Goal: Navigation & Orientation: Understand site structure

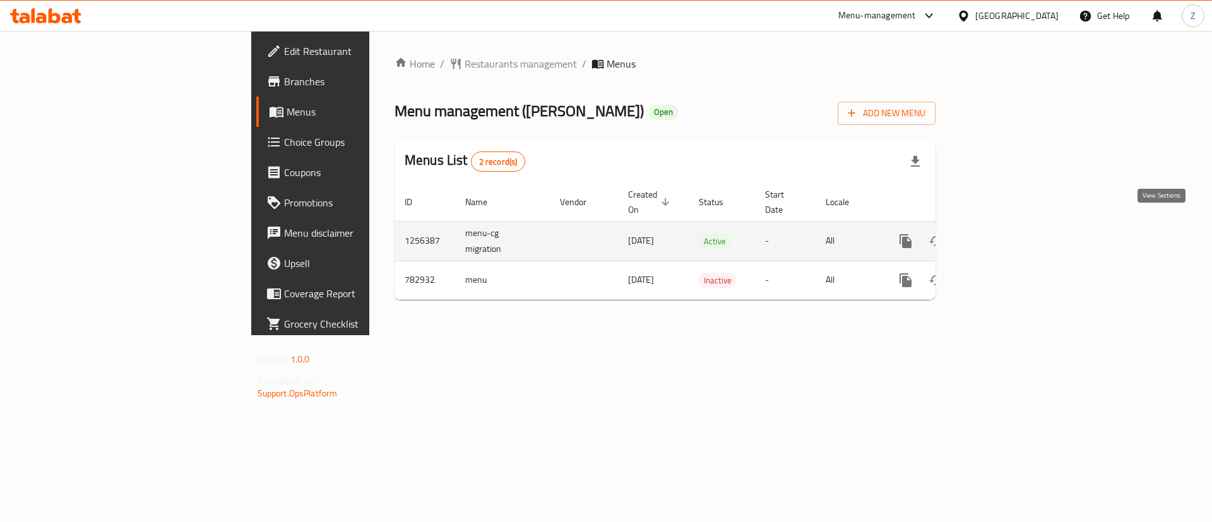
click at [1002, 235] on icon "enhanced table" at bounding box center [996, 240] width 11 height 11
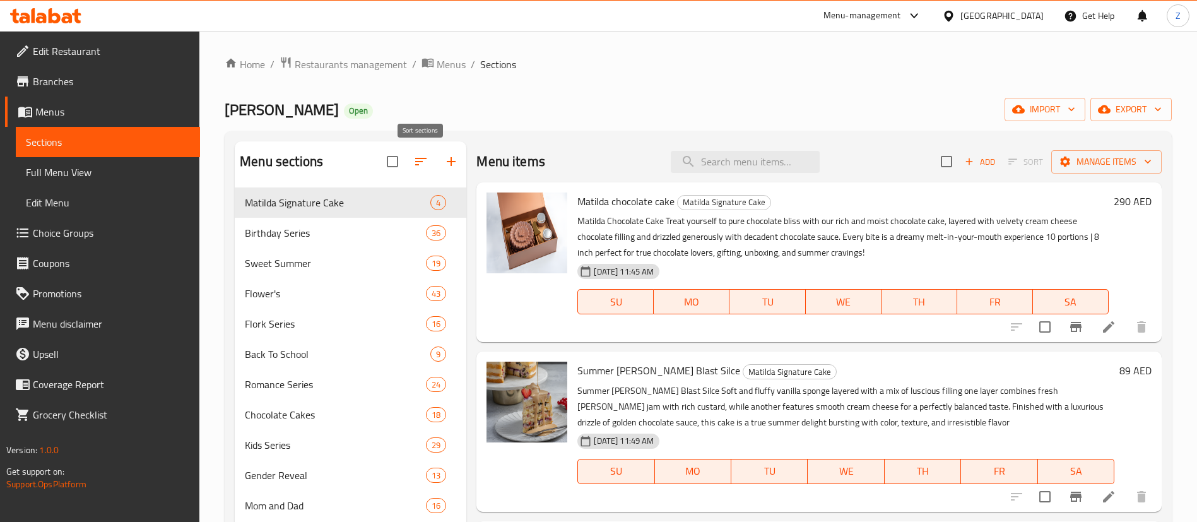
click at [415, 156] on icon "button" at bounding box center [420, 161] width 15 height 15
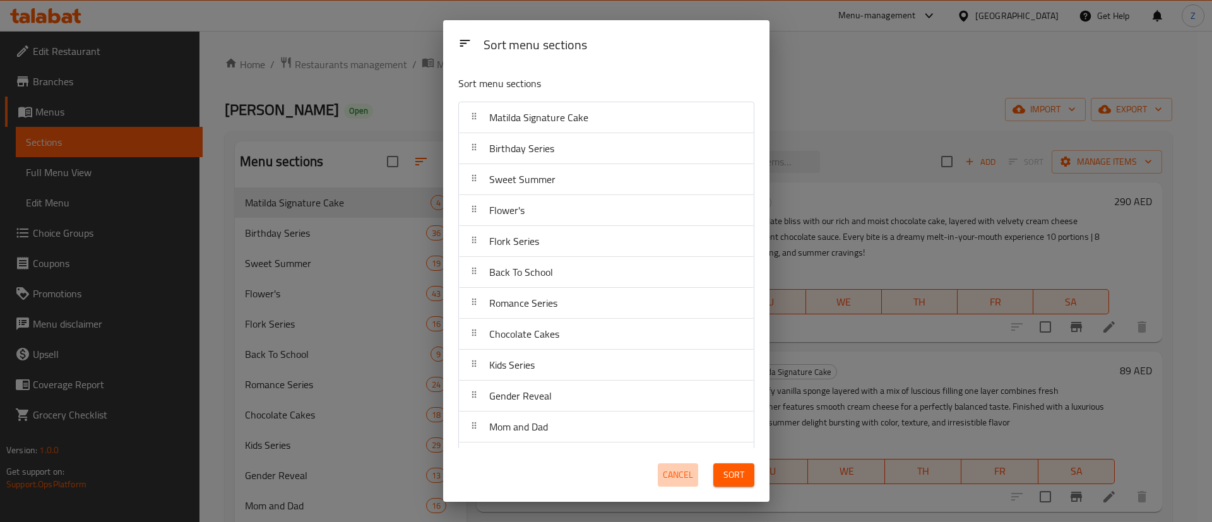
click at [675, 482] on span "Cancel" at bounding box center [678, 475] width 30 height 16
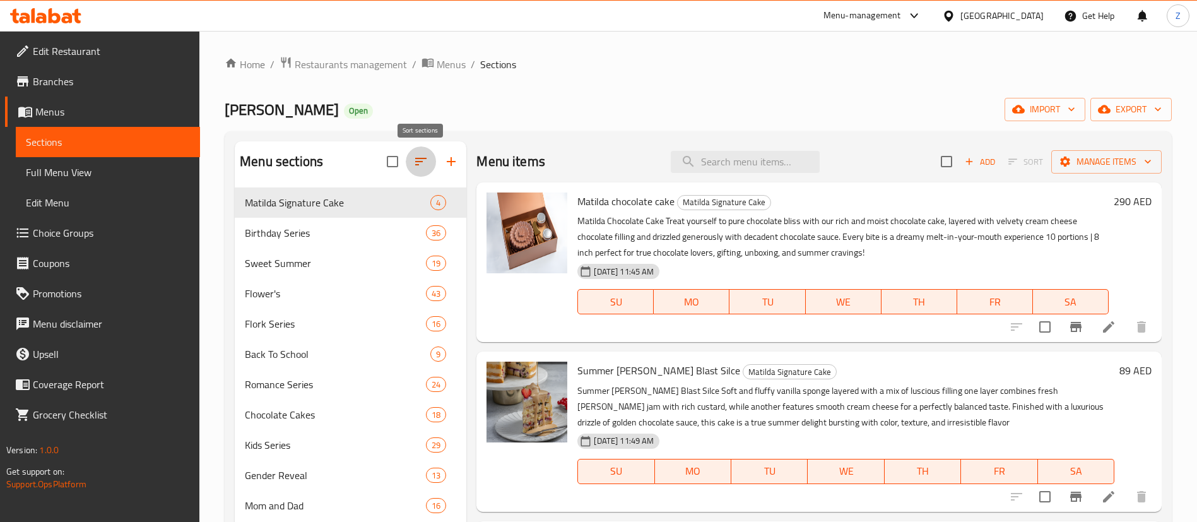
click at [422, 160] on icon "button" at bounding box center [420, 161] width 15 height 15
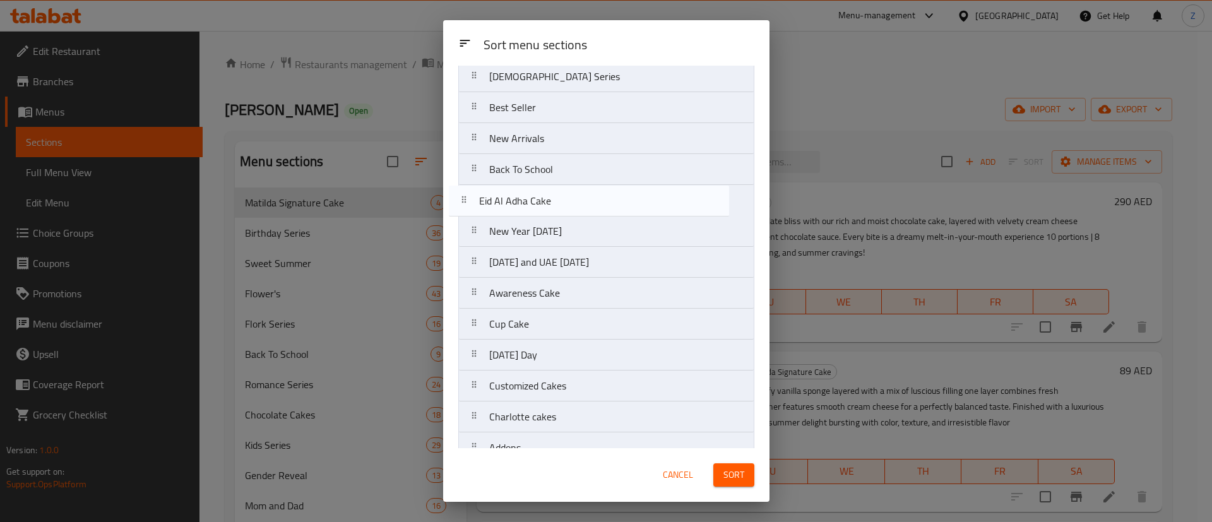
scroll to position [876, 0]
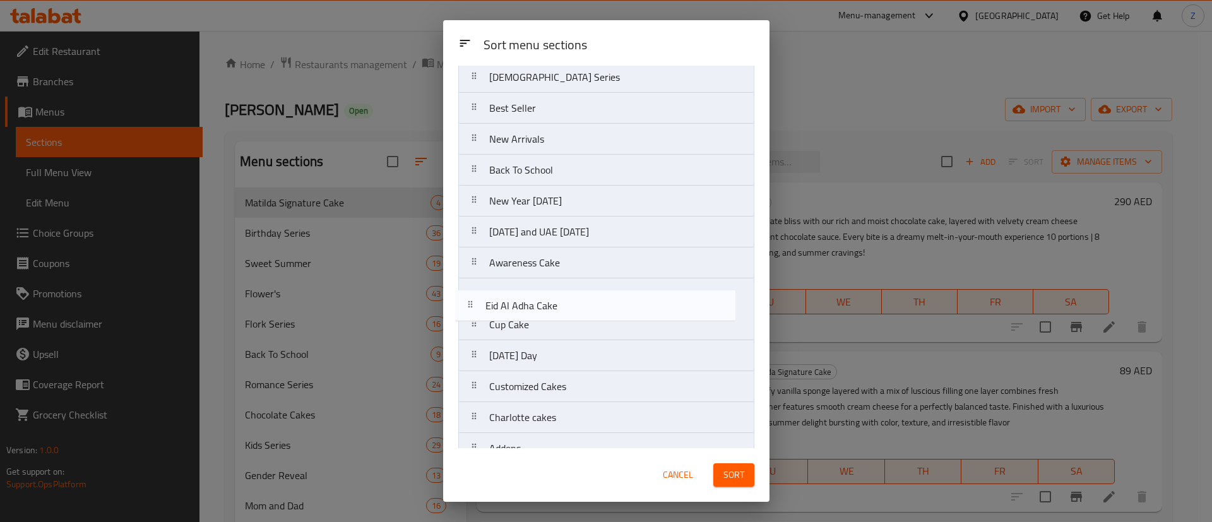
drag, startPoint x: 530, startPoint y: 272, endPoint x: 522, endPoint y: 281, distance: 12.1
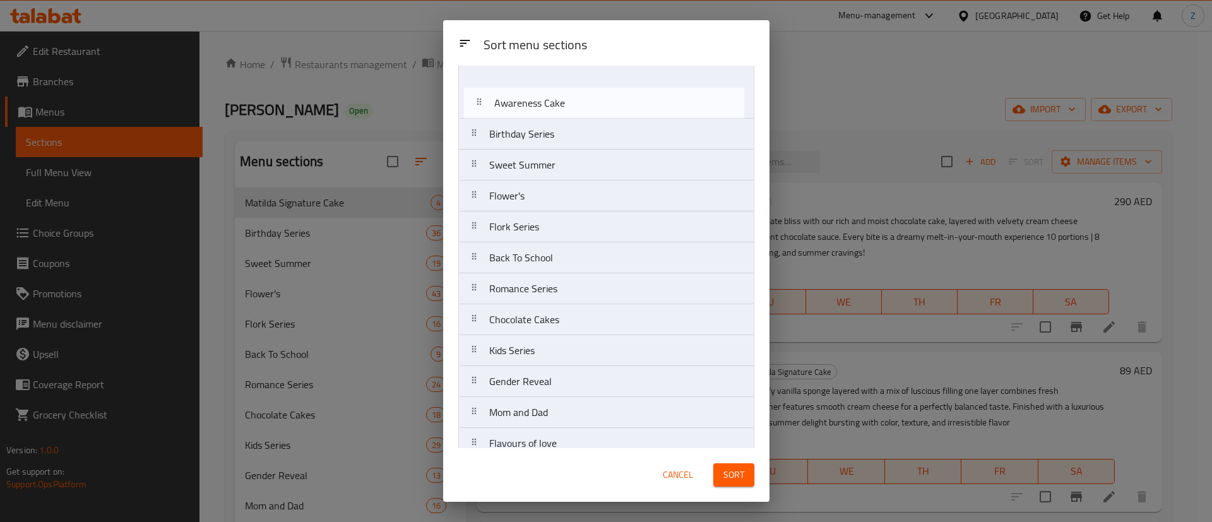
scroll to position [0, 0]
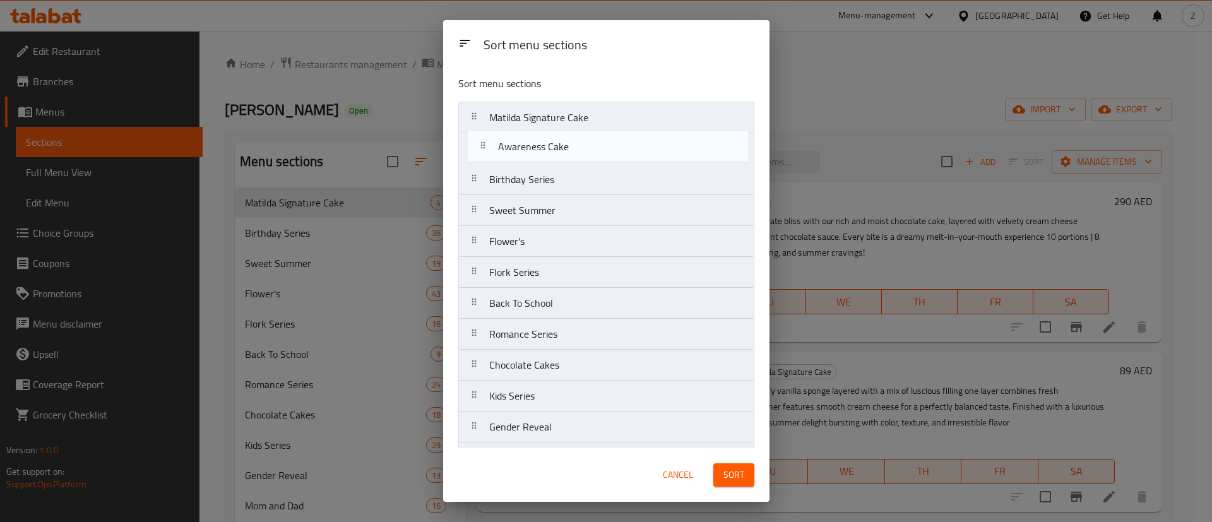
drag, startPoint x: 523, startPoint y: 264, endPoint x: 530, endPoint y: 141, distance: 122.6
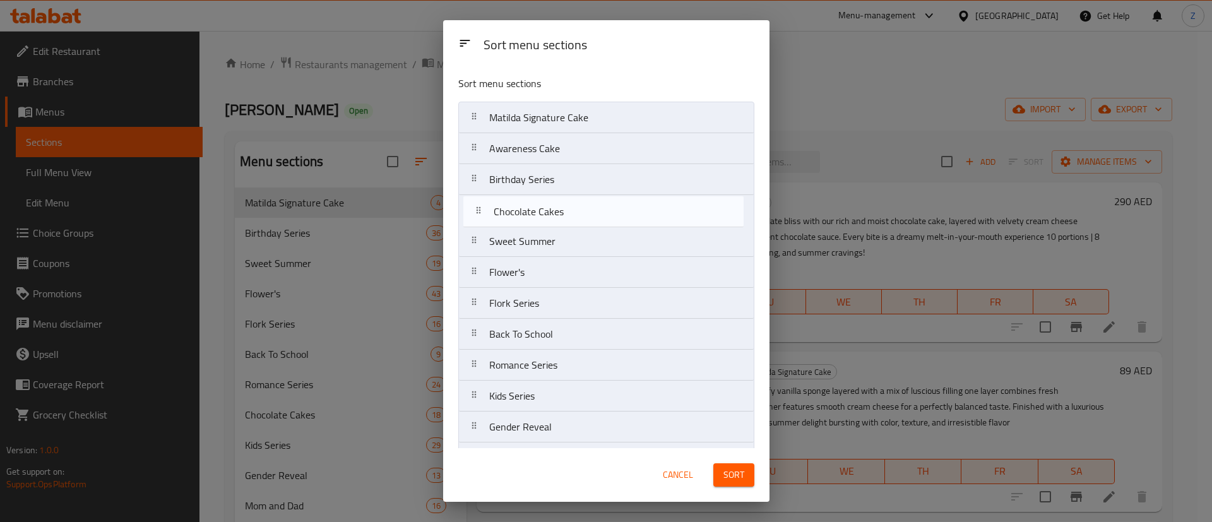
drag, startPoint x: 600, startPoint y: 261, endPoint x: 604, endPoint y: 204, distance: 56.9
drag, startPoint x: 543, startPoint y: 286, endPoint x: 544, endPoint y: 210, distance: 75.8
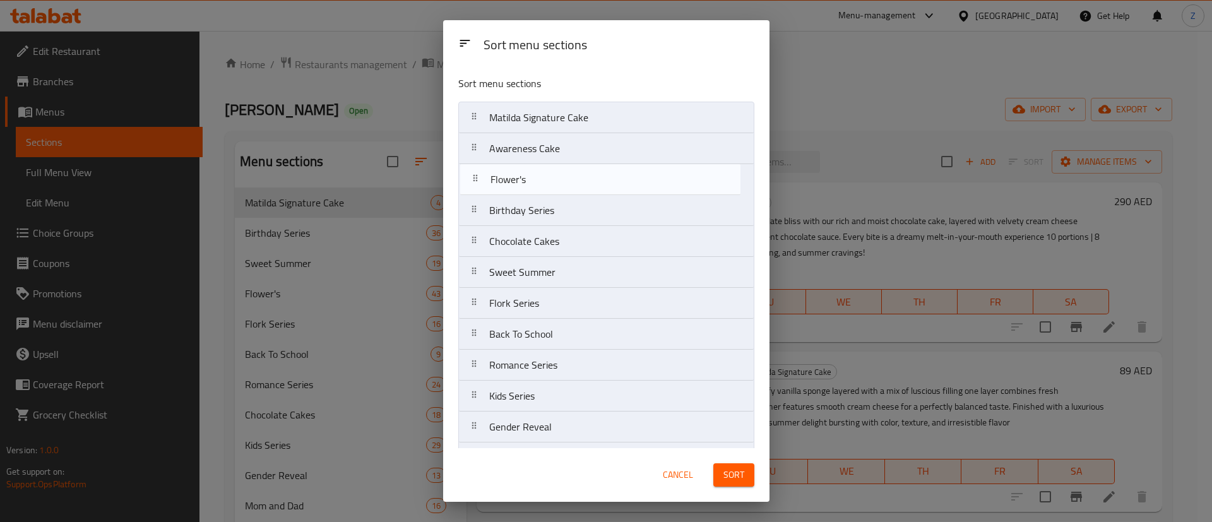
drag, startPoint x: 539, startPoint y: 213, endPoint x: 537, endPoint y: 179, distance: 34.2
drag, startPoint x: 531, startPoint y: 182, endPoint x: 534, endPoint y: 211, distance: 29.1
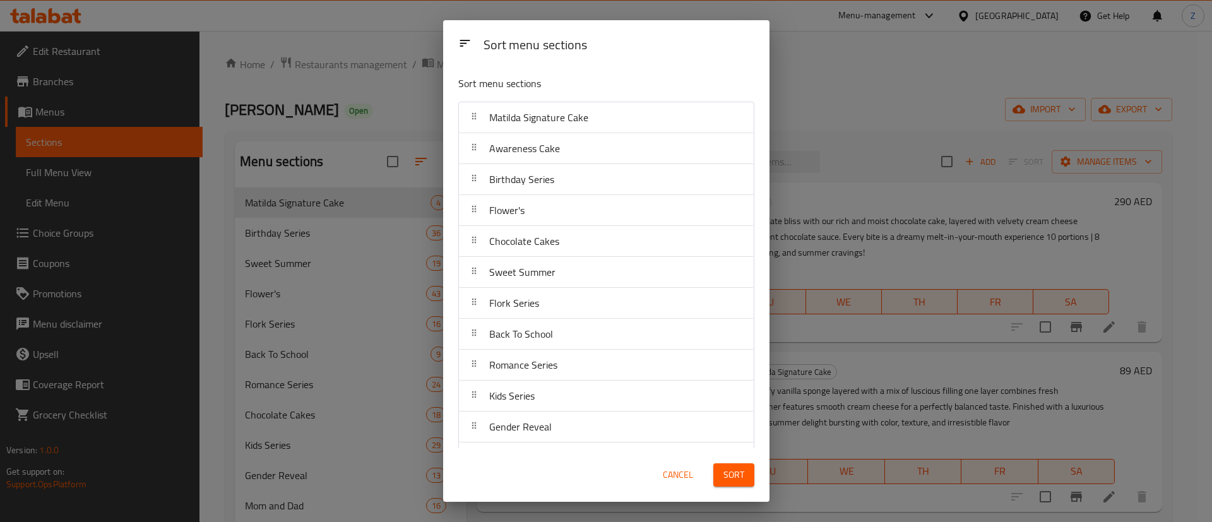
click at [838, 59] on div "Sort menu sections Sort menu sections Matilda Signature Cake Awareness Cake Bir…" at bounding box center [606, 261] width 1212 height 522
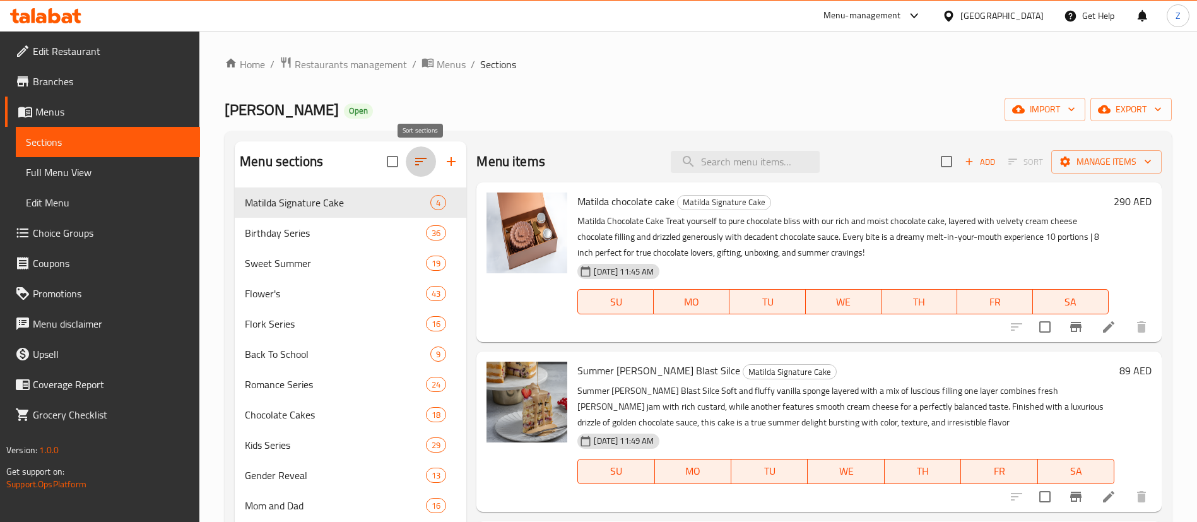
click at [415, 160] on icon "button" at bounding box center [420, 161] width 15 height 15
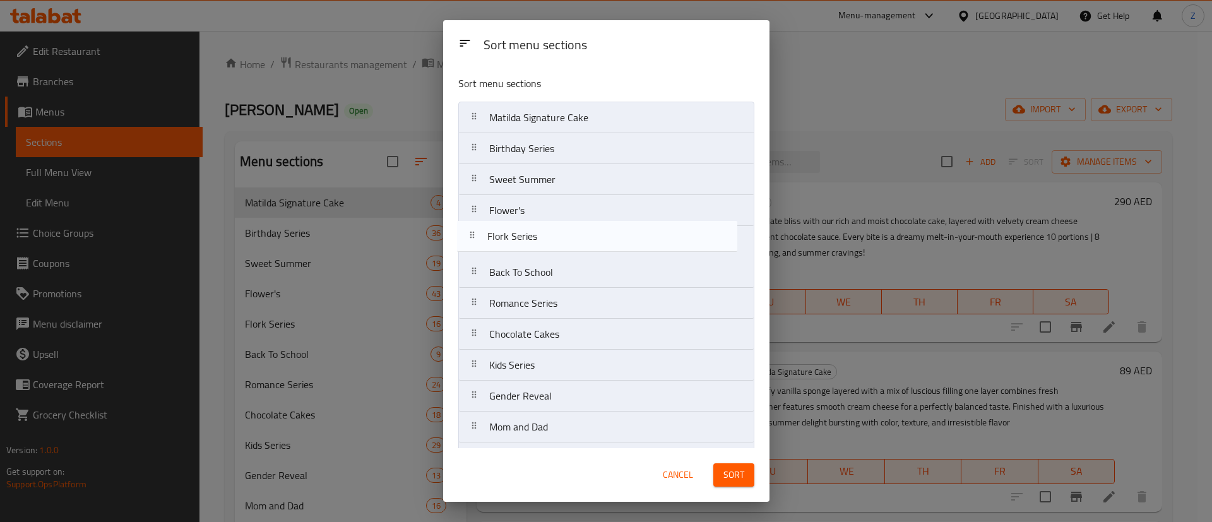
drag, startPoint x: 612, startPoint y: 245, endPoint x: 608, endPoint y: 235, distance: 10.2
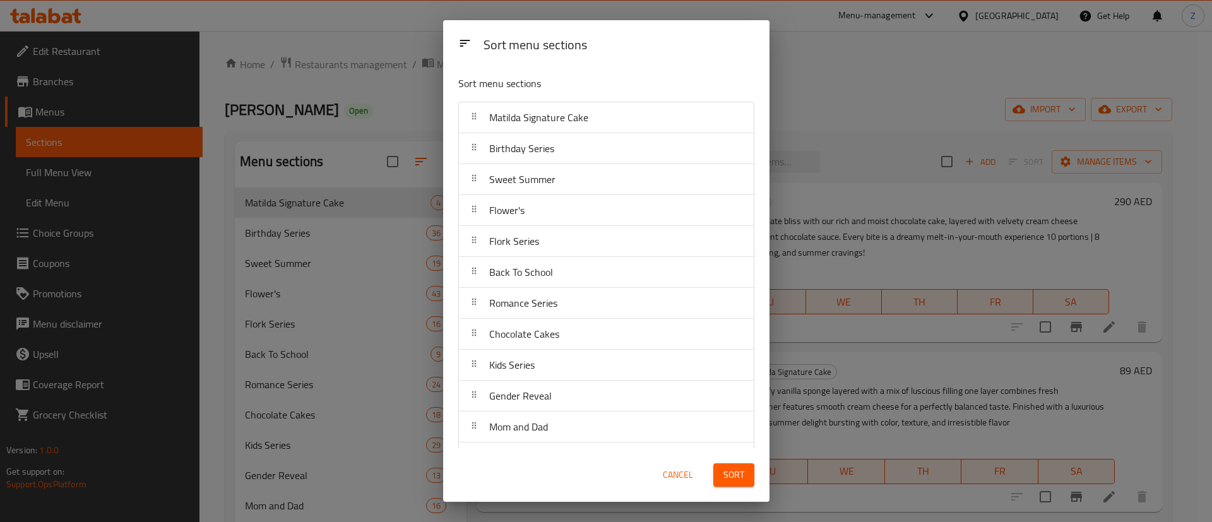
click at [607, 114] on div "Matilda Signature Cake" at bounding box center [606, 117] width 285 height 30
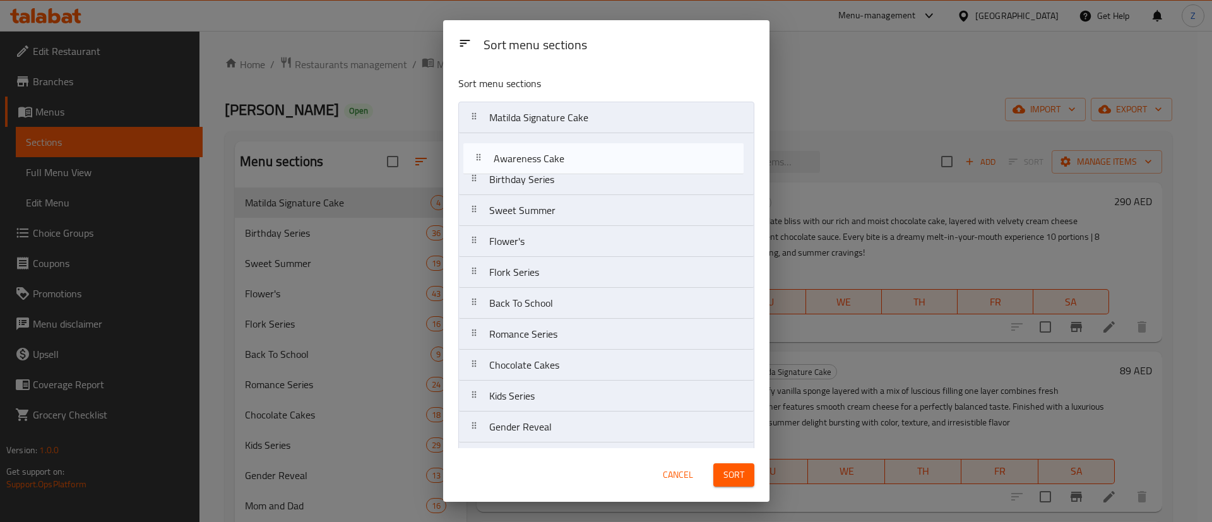
drag, startPoint x: 576, startPoint y: 261, endPoint x: 578, endPoint y: 155, distance: 106.7
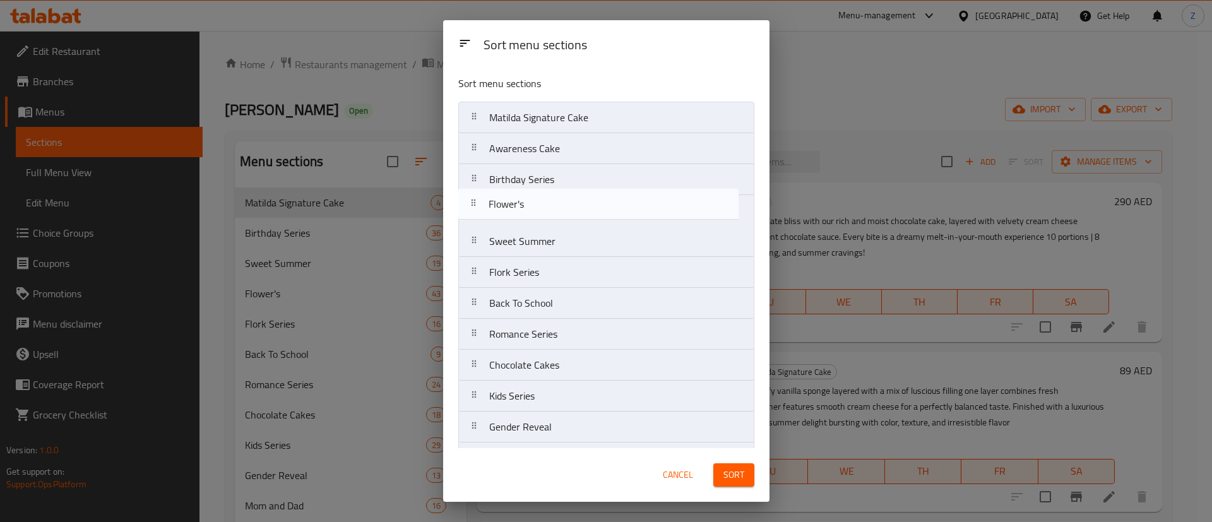
drag, startPoint x: 545, startPoint y: 242, endPoint x: 540, endPoint y: 201, distance: 40.7
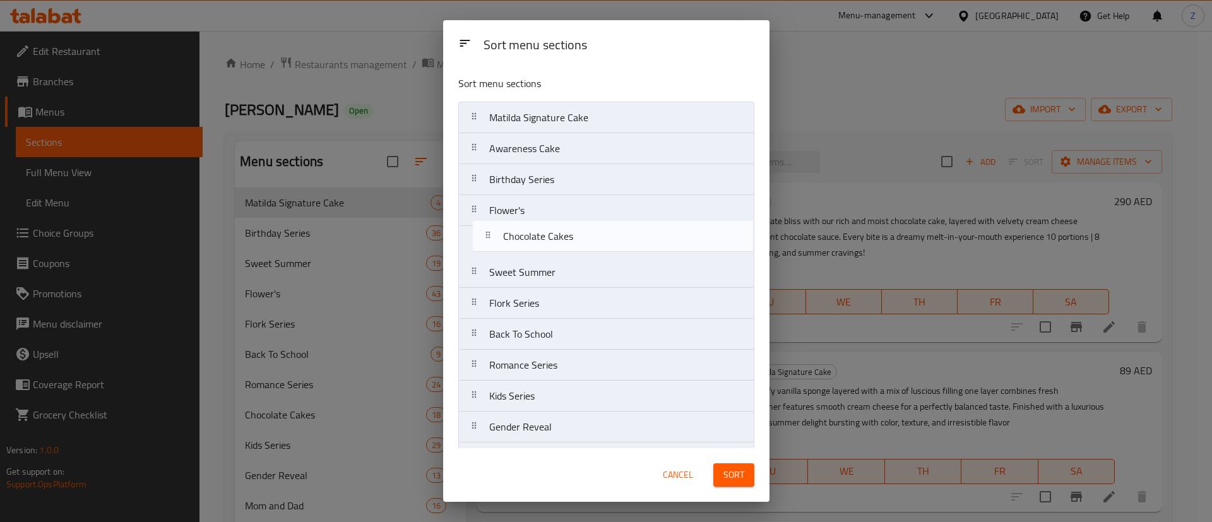
drag, startPoint x: 585, startPoint y: 366, endPoint x: 597, endPoint y: 229, distance: 137.5
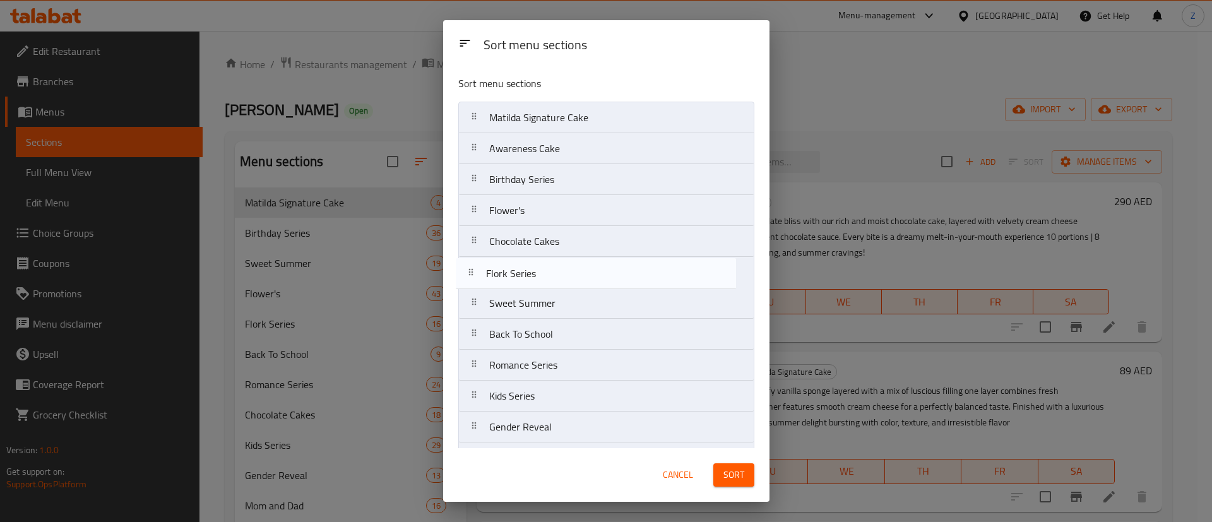
drag, startPoint x: 573, startPoint y: 310, endPoint x: 567, endPoint y: 274, distance: 36.5
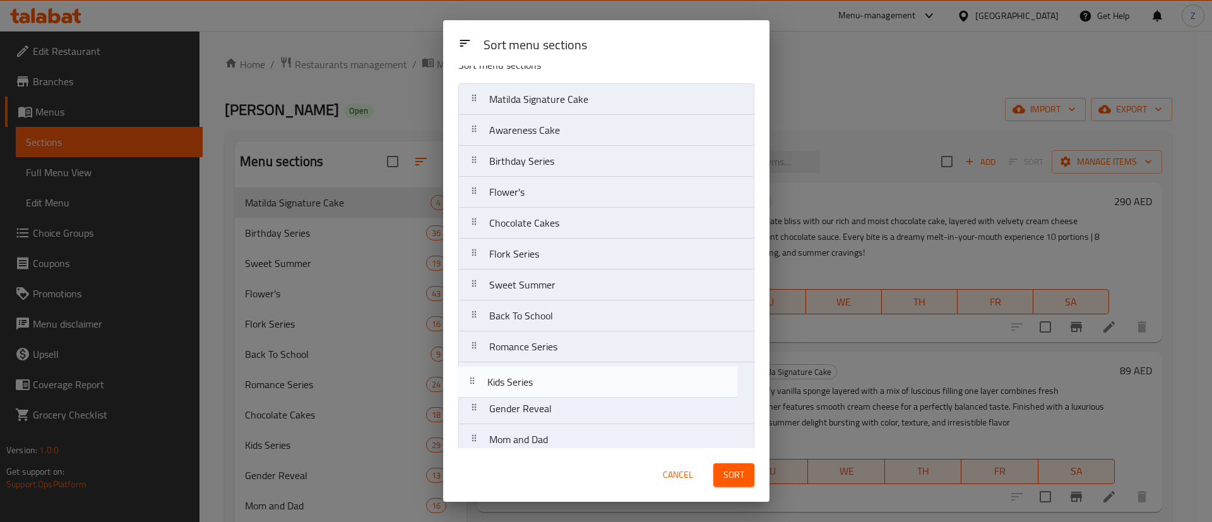
drag, startPoint x: 563, startPoint y: 383, endPoint x: 559, endPoint y: 367, distance: 16.4
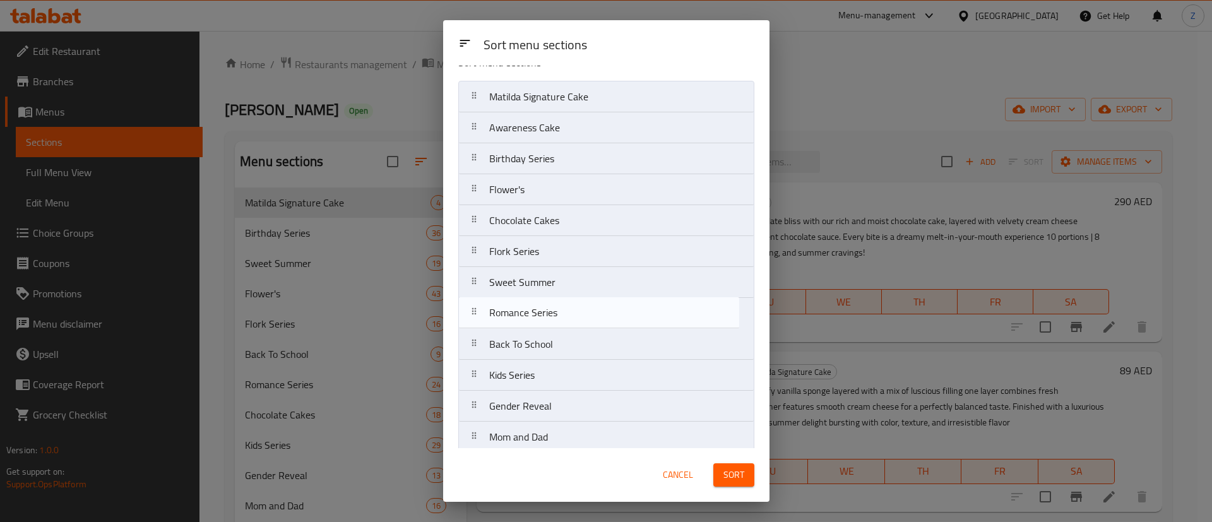
drag, startPoint x: 557, startPoint y: 343, endPoint x: 555, endPoint y: 306, distance: 36.7
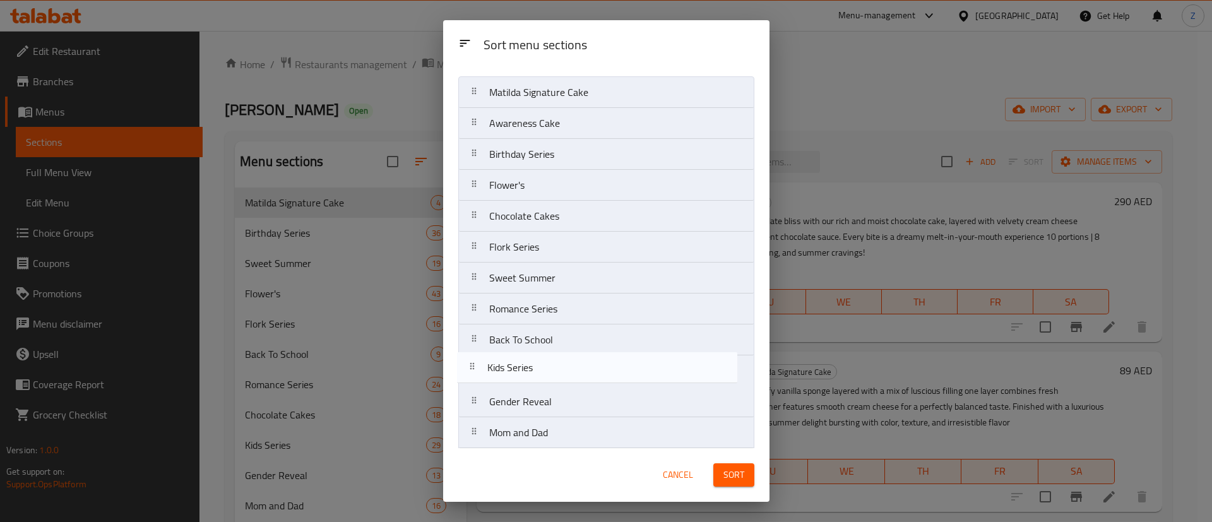
scroll to position [28, 0]
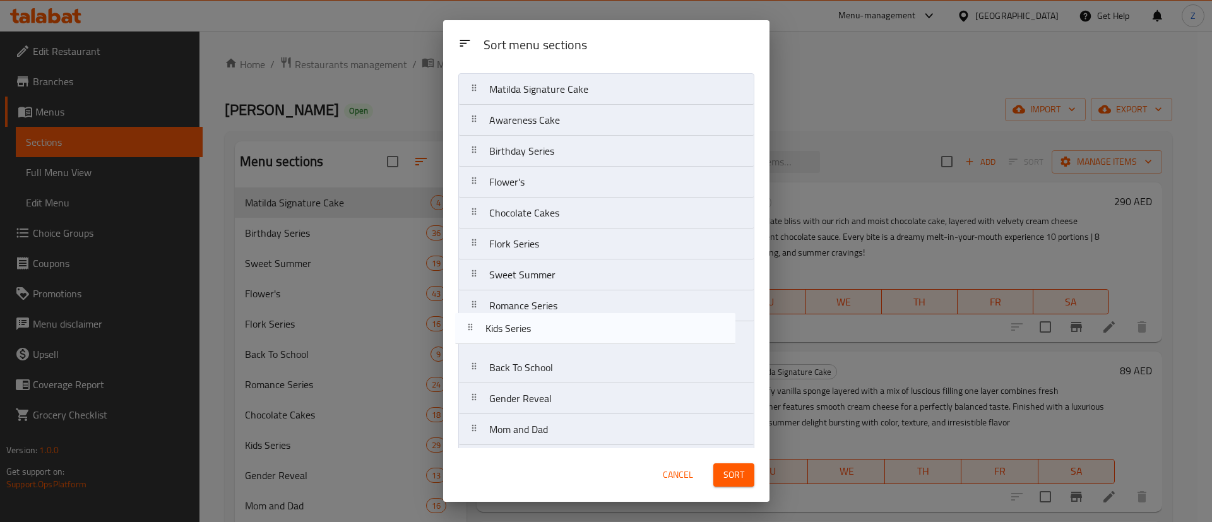
drag, startPoint x: 545, startPoint y: 377, endPoint x: 539, endPoint y: 328, distance: 49.6
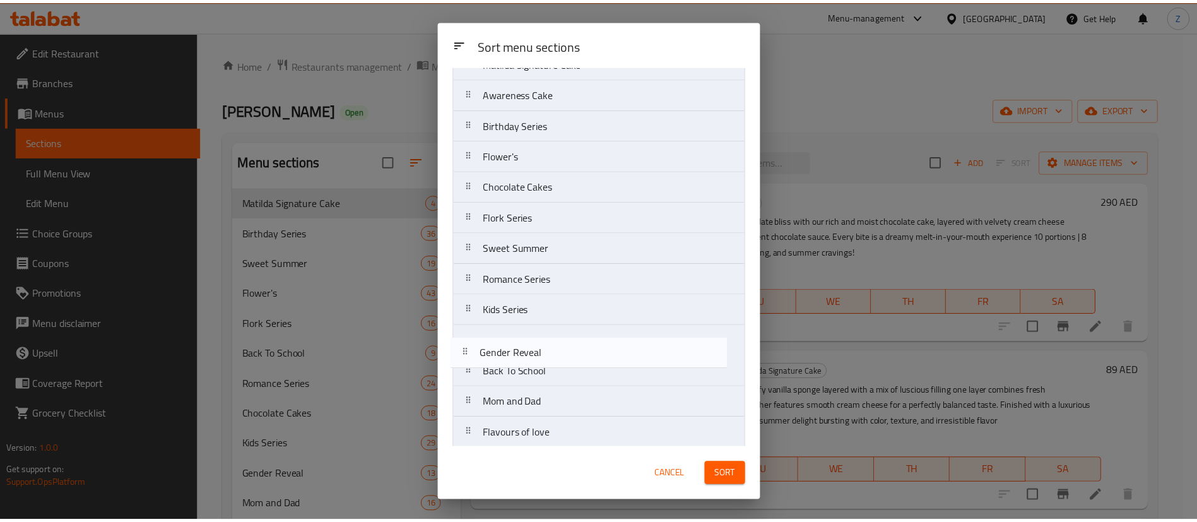
scroll to position [56, 0]
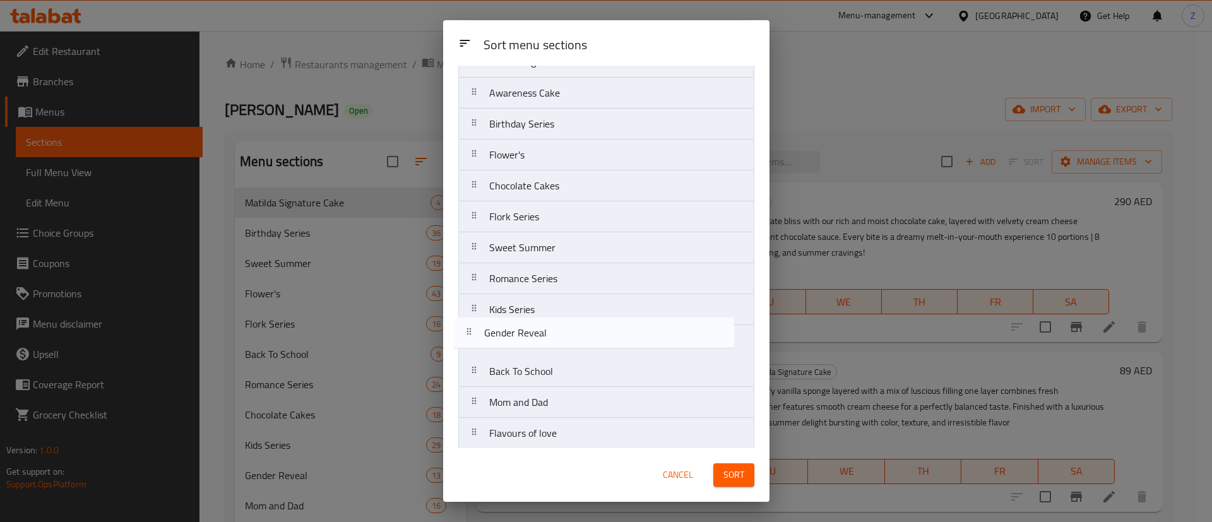
drag, startPoint x: 537, startPoint y: 405, endPoint x: 529, endPoint y: 335, distance: 70.5
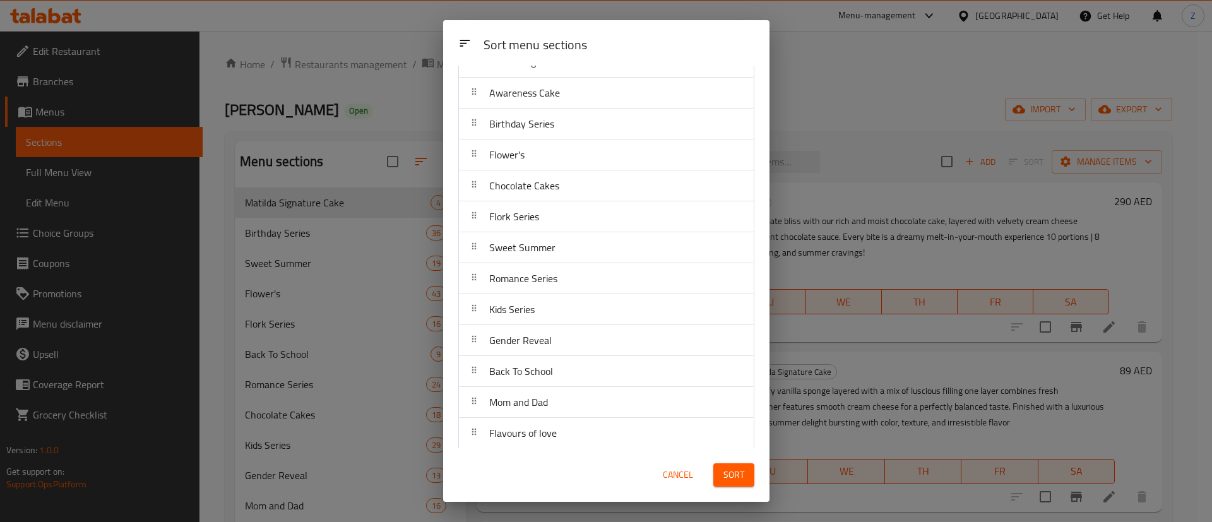
click at [733, 475] on span "Sort" at bounding box center [733, 475] width 21 height 16
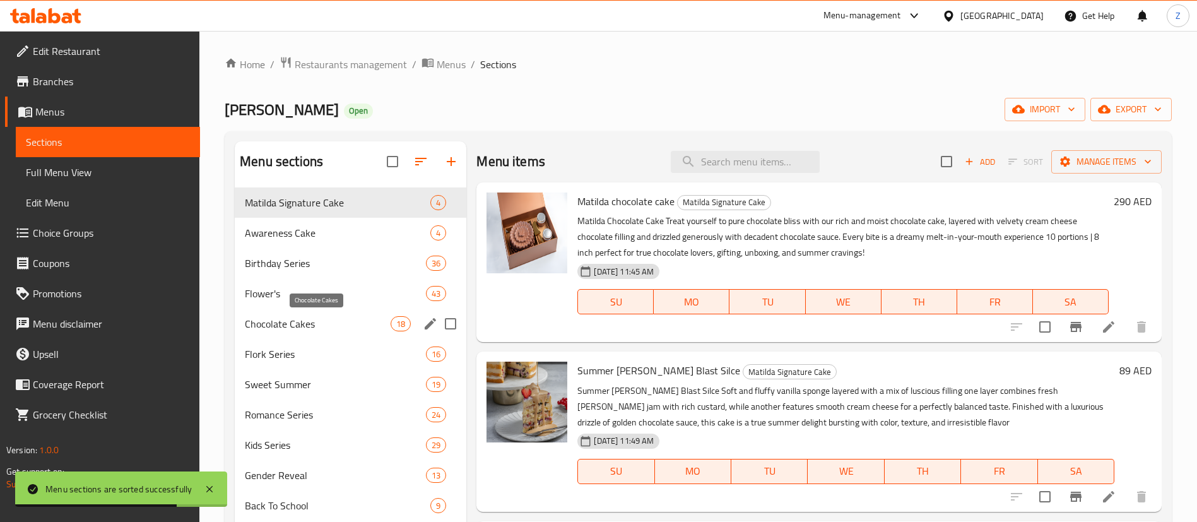
scroll to position [1, 0]
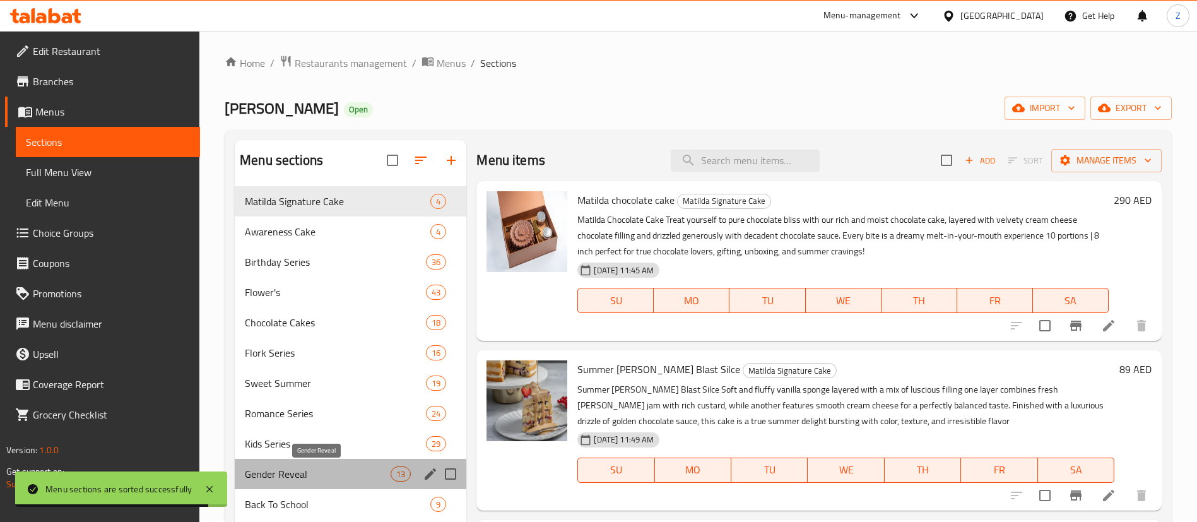
click at [298, 475] on span "Gender Reveal" at bounding box center [318, 473] width 146 height 15
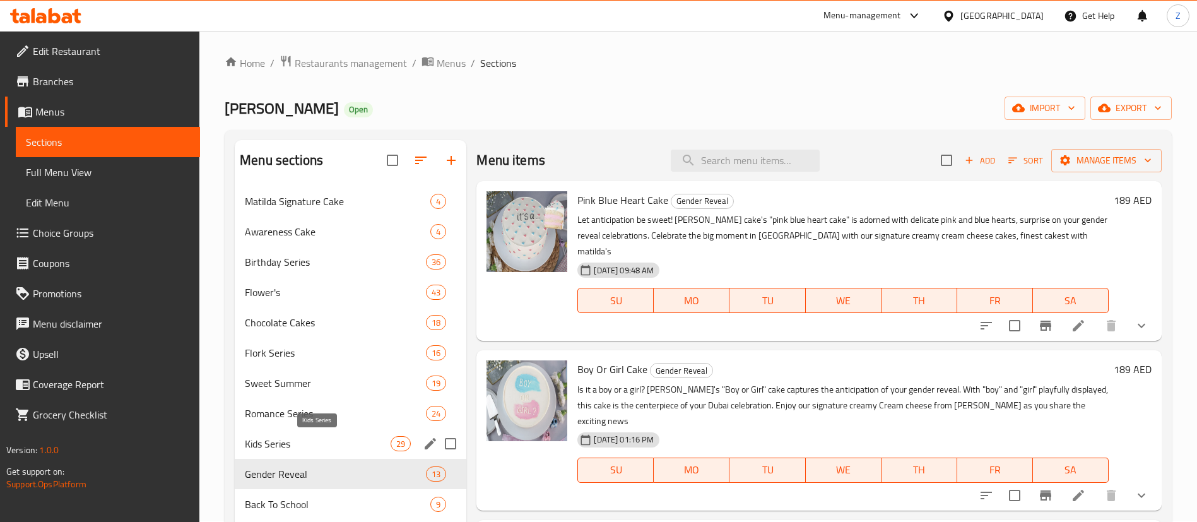
click at [281, 444] on span "Kids Series" at bounding box center [318, 443] width 146 height 15
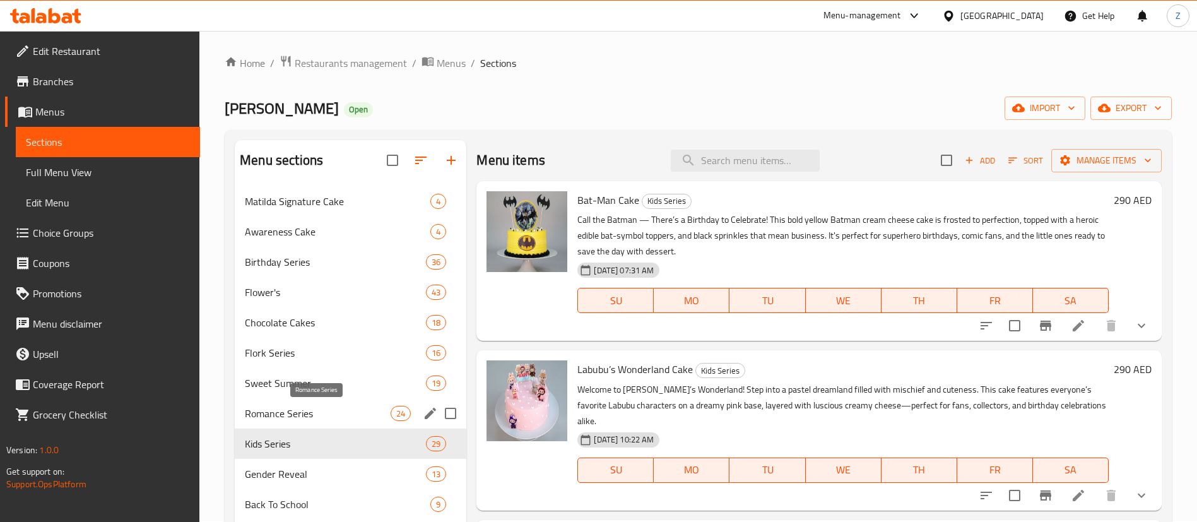
click at [287, 411] on span "Romance Series" at bounding box center [318, 413] width 146 height 15
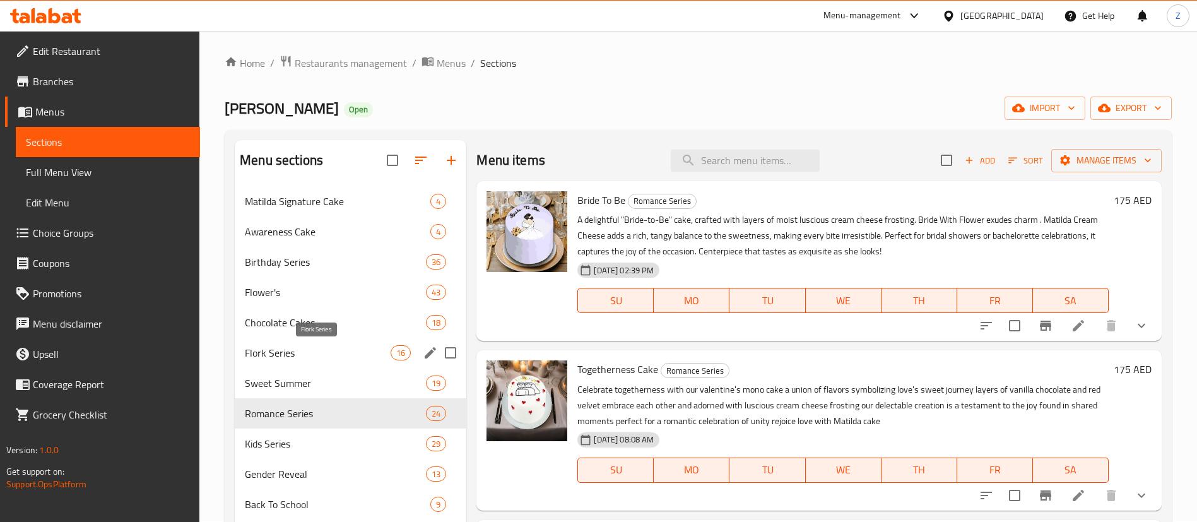
click at [271, 352] on span "Flork Series" at bounding box center [318, 352] width 146 height 15
